Goal: Information Seeking & Learning: Learn about a topic

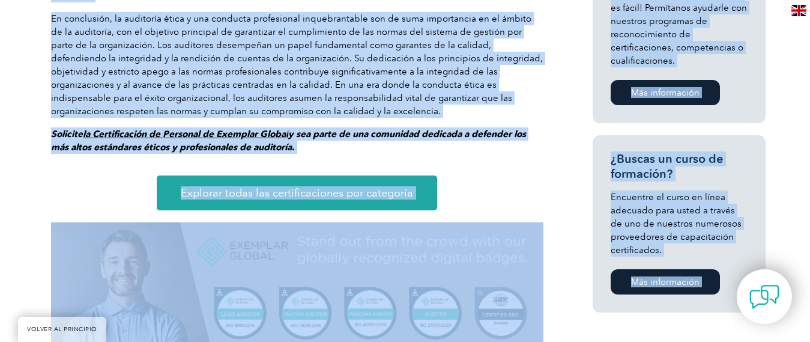
scroll to position [984, 0]
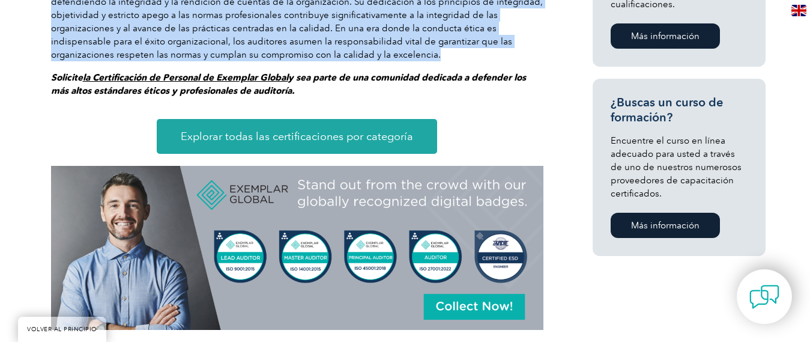
drag, startPoint x: 51, startPoint y: 103, endPoint x: 450, endPoint y: 54, distance: 401.9
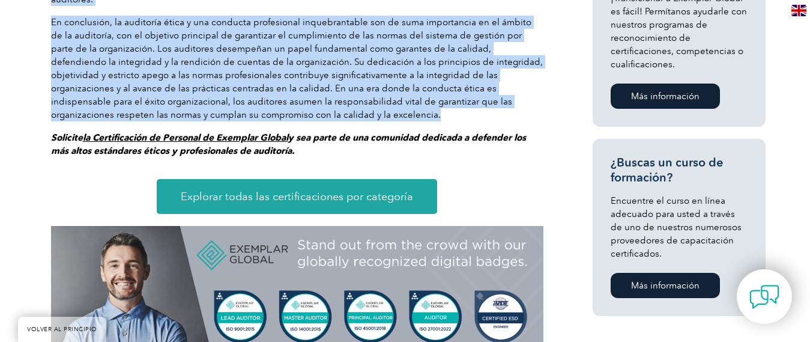
copy div "La auditoría ética y la conducta profesional contribuyen a mantener la confianz…"
click at [84, 62] on font "En conclusión, la auditoría ética y una conducta profesional inquebrantable son…" at bounding box center [297, 68] width 492 height 103
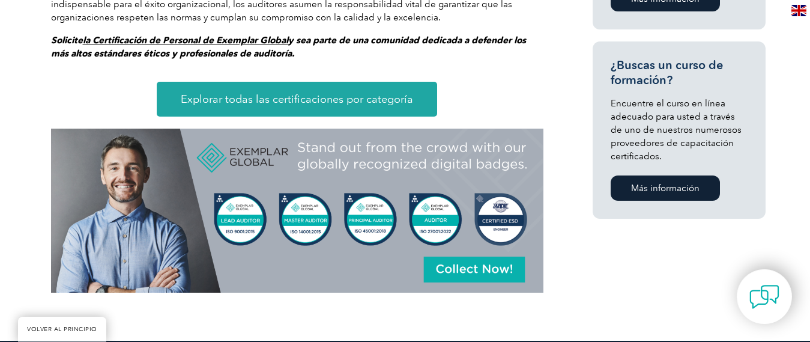
scroll to position [721, 0]
